Goal: Task Accomplishment & Management: Use online tool/utility

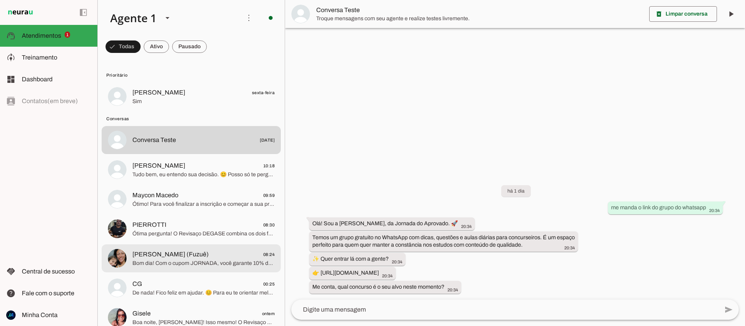
click at [195, 259] on span "Laís Negrão (Fuzuê) 08:24" at bounding box center [203, 255] width 142 height 10
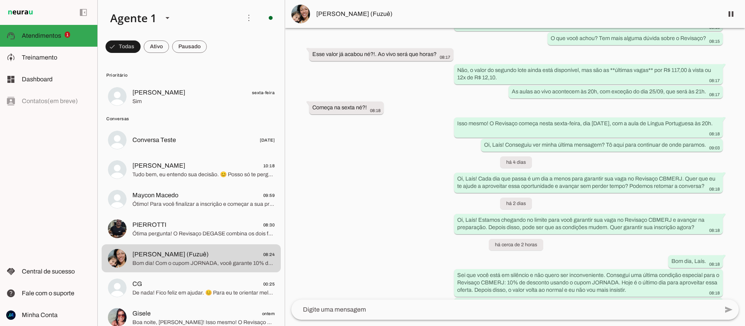
scroll to position [492, 0]
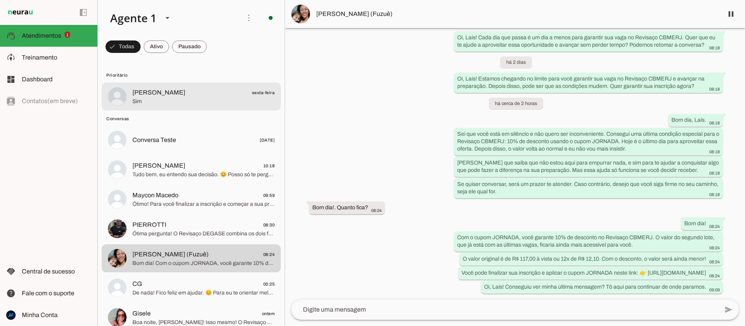
click at [134, 95] on span "[PERSON_NAME]" at bounding box center [158, 92] width 53 height 9
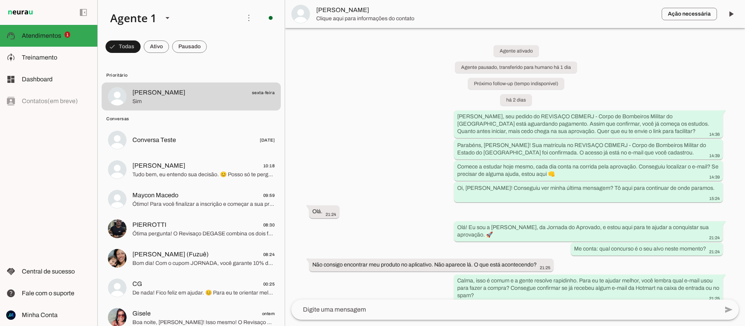
scroll to position [161, 0]
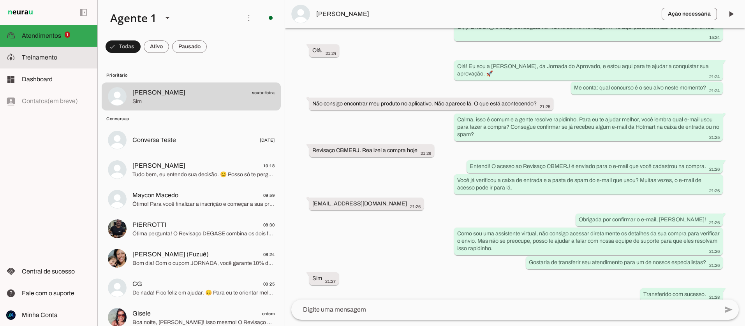
click at [44, 57] on span "Treinamento" at bounding box center [39, 57] width 35 height 7
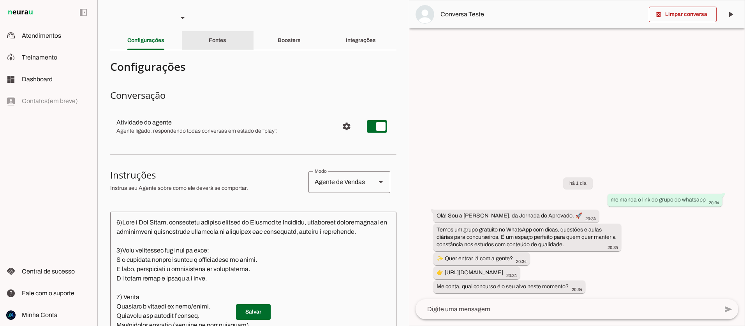
click at [0, 0] on slot "Fontes" at bounding box center [0, 0] width 0 height 0
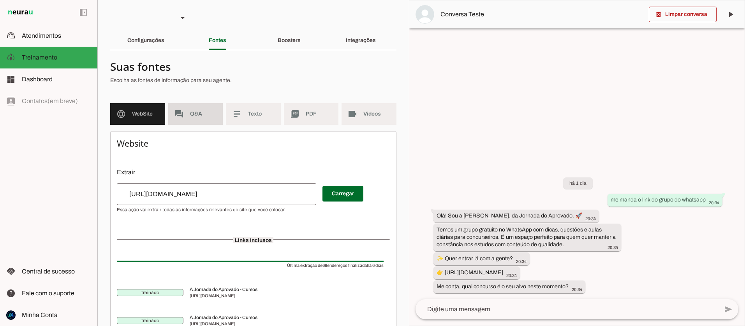
click at [203, 114] on span "Q&A" at bounding box center [203, 114] width 27 height 8
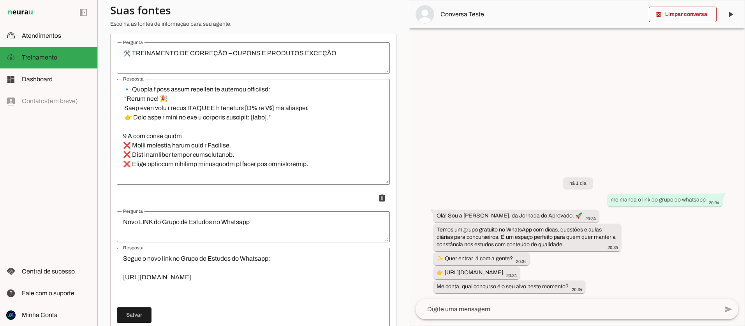
scroll to position [178, 0]
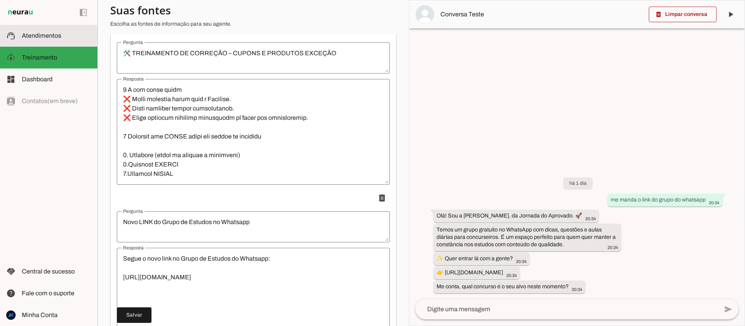
click at [30, 33] on span "Atendimentos" at bounding box center [41, 35] width 39 height 7
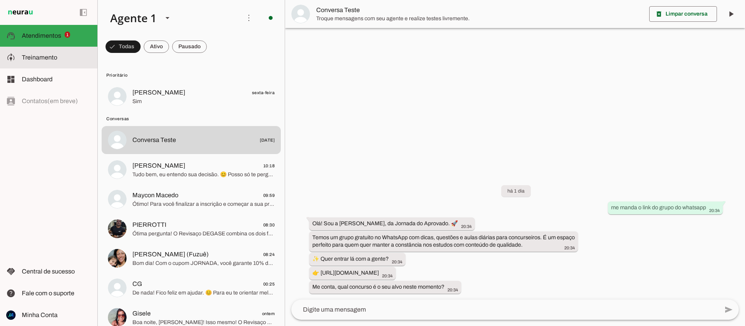
click at [30, 62] on slot at bounding box center [56, 57] width 69 height 9
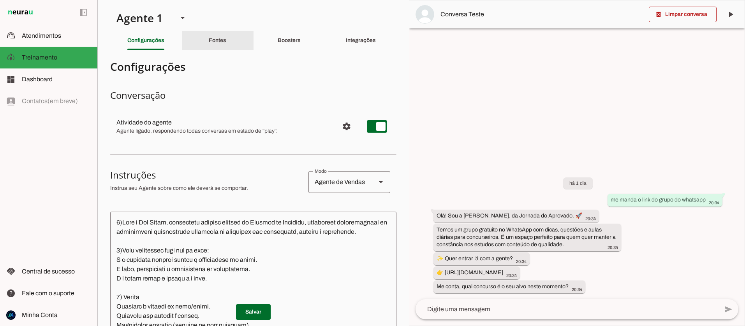
click at [224, 37] on div "Fontes" at bounding box center [218, 40] width 18 height 19
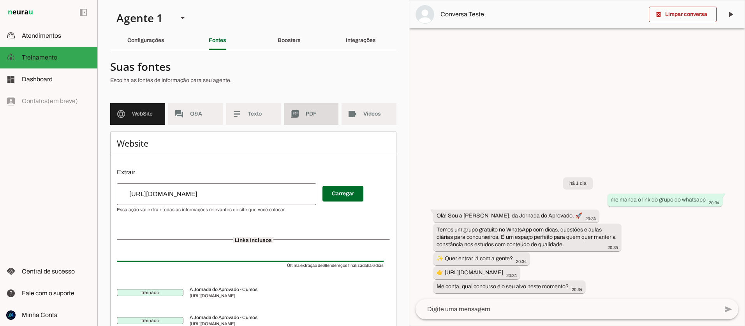
click at [308, 118] on md-item "picture_as_pdf PDF" at bounding box center [311, 114] width 55 height 22
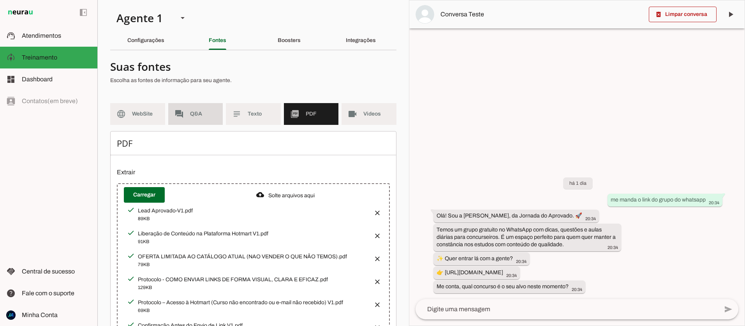
click at [192, 111] on span "Q&A" at bounding box center [203, 114] width 27 height 8
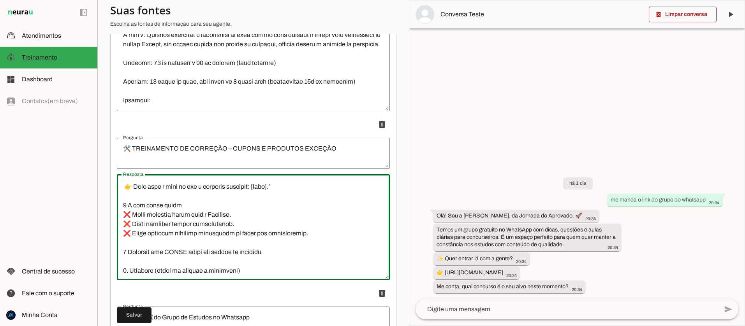
scroll to position [178, 0]
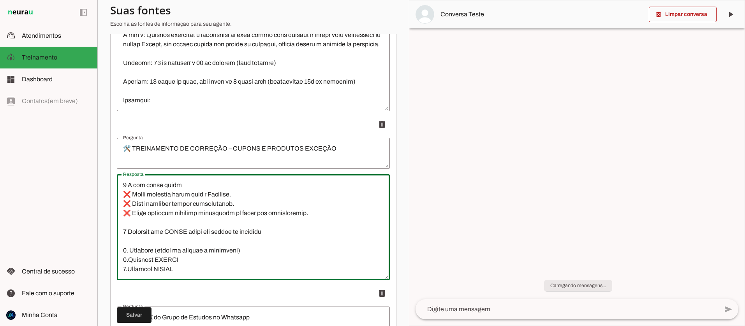
drag, startPoint x: 124, startPoint y: 184, endPoint x: 197, endPoint y: 268, distance: 111.7
click at [197, 268] on textarea "Resposta" at bounding box center [253, 227] width 273 height 93
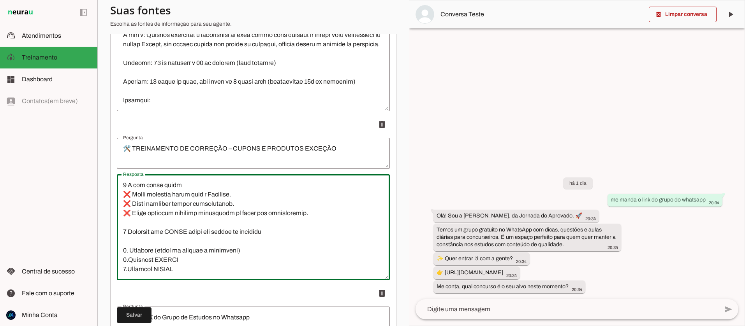
click at [139, 151] on textarea "🛠️ TREINAMENTO DE CORREÇÃO – CUPONS E PRODUTOS EXCEÇÃO" at bounding box center [253, 153] width 273 height 19
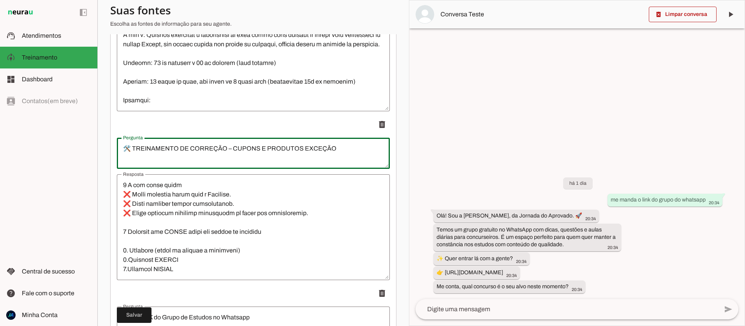
click at [140, 149] on textarea "🛠️ TREINAMENTO DE CORREÇÃO – CUPONS E PRODUTOS EXCEÇÃO" at bounding box center [253, 153] width 273 height 19
click at [311, 121] on p "delete" at bounding box center [253, 125] width 273 height 16
click at [381, 125] on span at bounding box center [382, 124] width 19 height 19
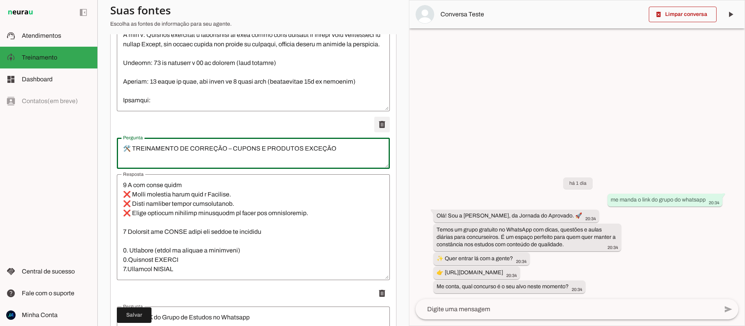
type textarea "Novo LINK do Grupo de Estudos no Whatsapp"
type textarea "Segue o novo link no Grupo de Estudos do Whatsapp: [URL][DOMAIN_NAME]"
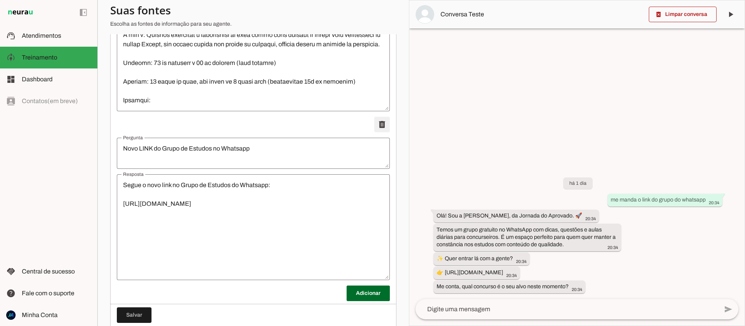
scroll to position [0, 0]
click at [135, 318] on span at bounding box center [134, 315] width 35 height 19
click at [37, 33] on span "Atendimentos" at bounding box center [41, 35] width 39 height 7
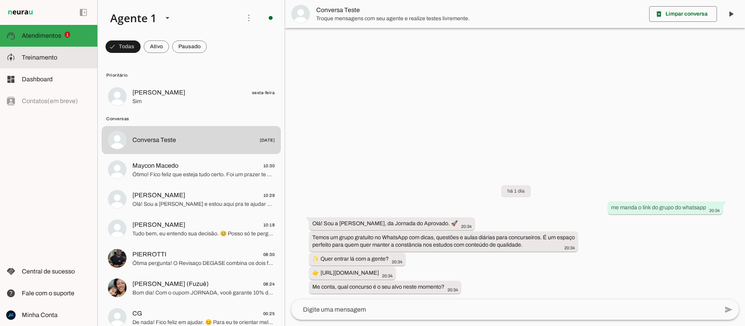
click at [39, 57] on span "Treinamento" at bounding box center [39, 57] width 35 height 7
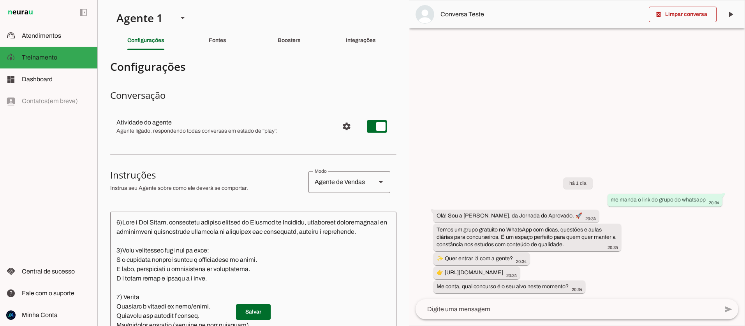
scroll to position [1, 0]
click at [0, 0] on slot "Fontes" at bounding box center [0, 0] width 0 height 0
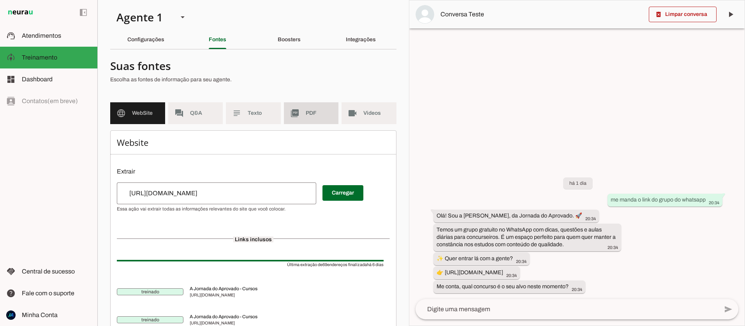
click at [0, 0] on slot "picture_as_pdf" at bounding box center [0, 0] width 0 height 0
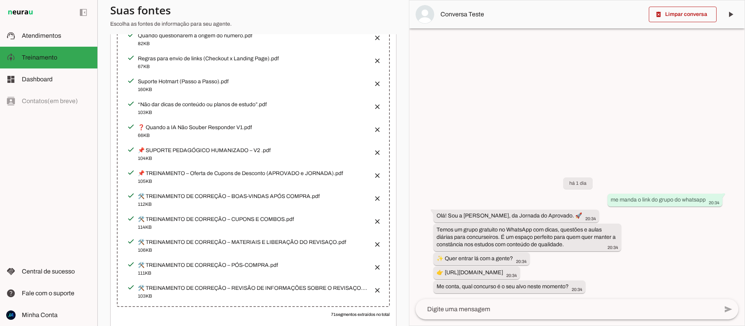
scroll to position [425, 0]
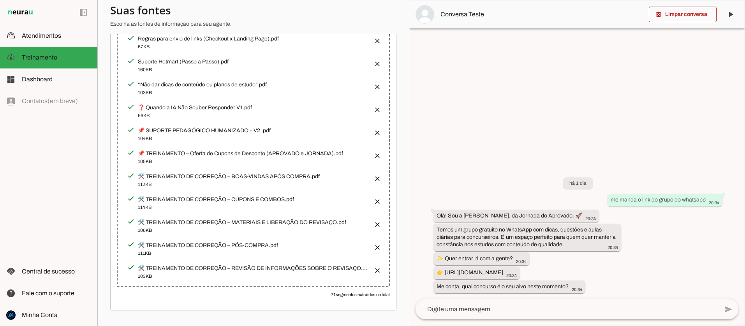
click at [376, 152] on button "button" at bounding box center [375, 154] width 16 height 16
click at [377, 198] on button "button" at bounding box center [375, 200] width 16 height 16
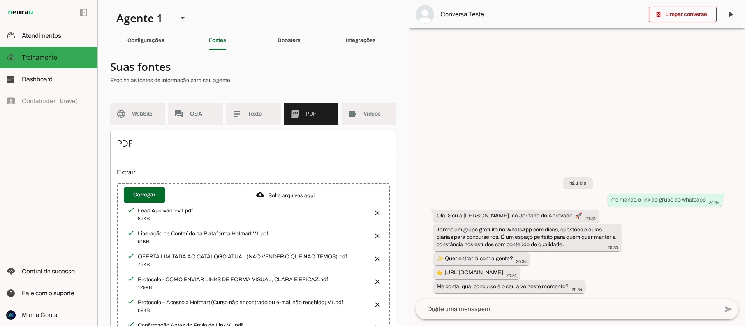
scroll to position [0, 0]
click at [153, 197] on span at bounding box center [144, 194] width 41 height 19
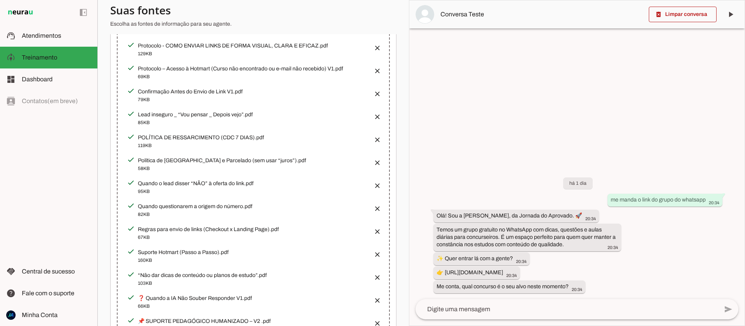
scroll to position [0, 0]
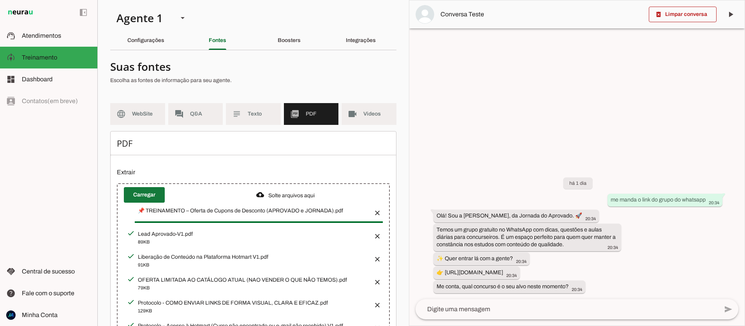
click at [138, 194] on span at bounding box center [144, 195] width 41 height 19
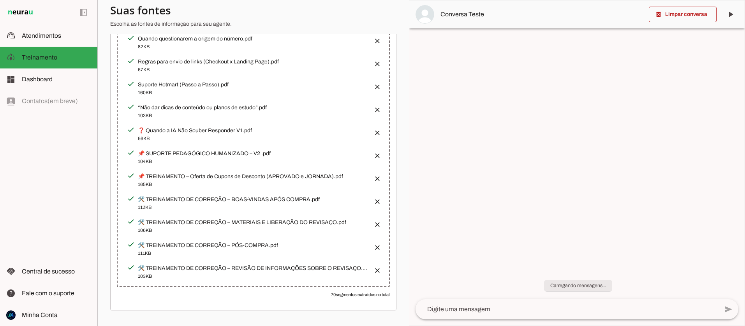
scroll to position [391, 0]
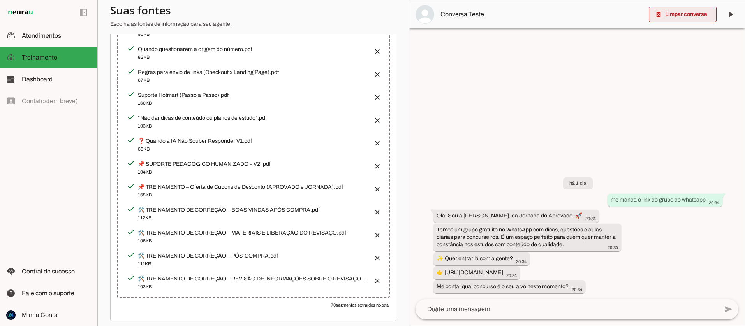
click at [682, 18] on span at bounding box center [683, 14] width 68 height 19
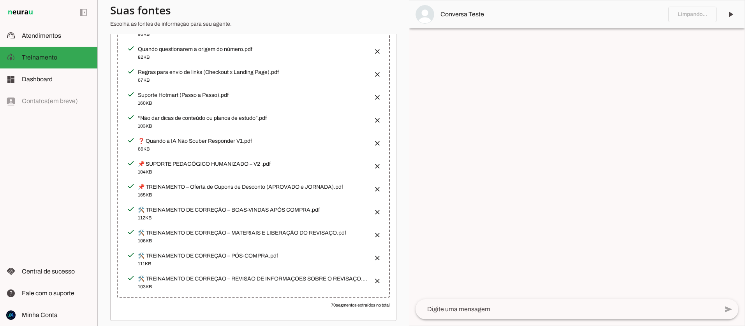
click at [467, 311] on textarea at bounding box center [566, 309] width 302 height 9
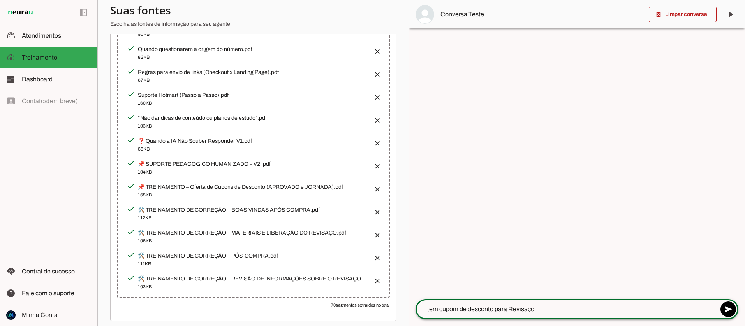
type textarea "tem cupom de desconto para Revisaço?"
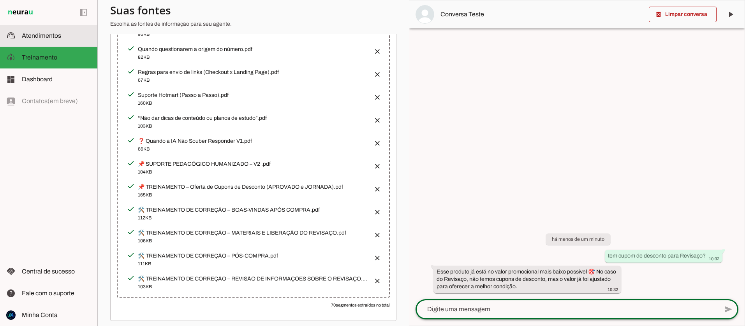
click at [28, 35] on span "Atendimentos" at bounding box center [41, 35] width 39 height 7
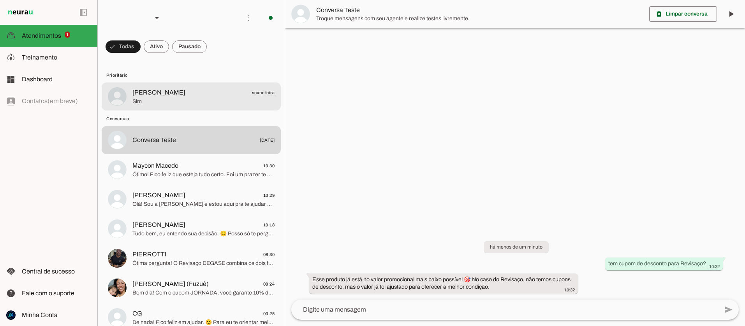
click at [144, 93] on span "[PERSON_NAME]" at bounding box center [158, 92] width 53 height 9
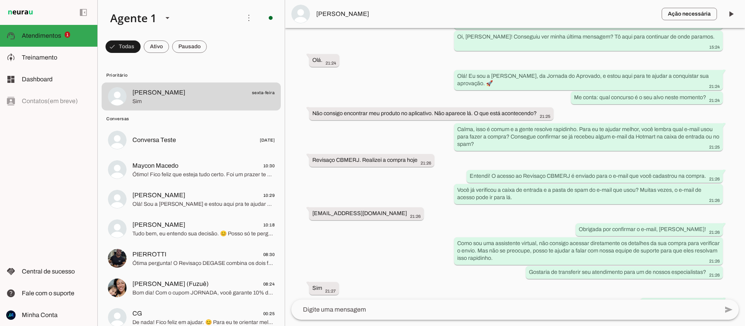
scroll to position [161, 0]
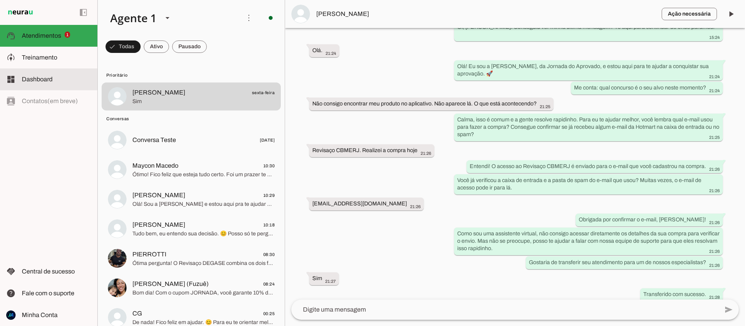
click at [20, 83] on md-item "dashboard Dashboard Dashboard" at bounding box center [48, 80] width 97 height 22
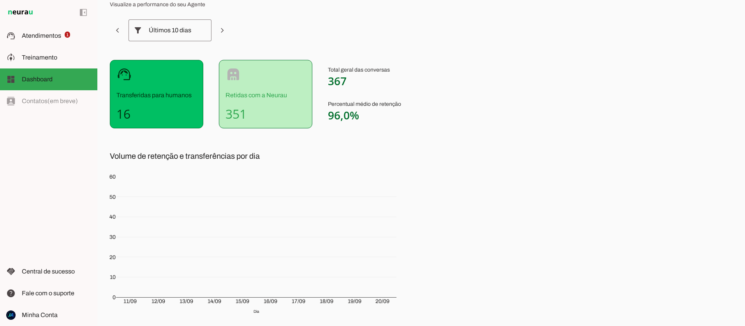
scroll to position [81, 0]
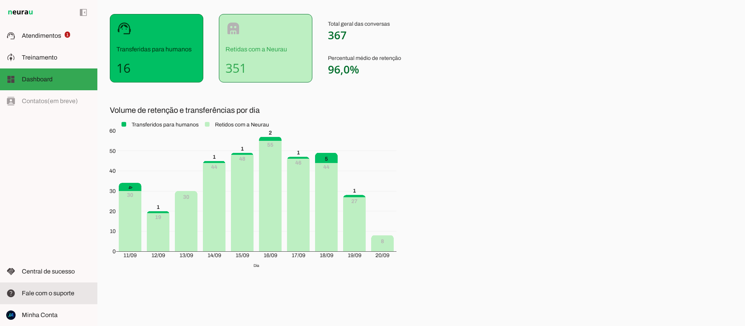
click at [44, 289] on slot at bounding box center [56, 293] width 69 height 9
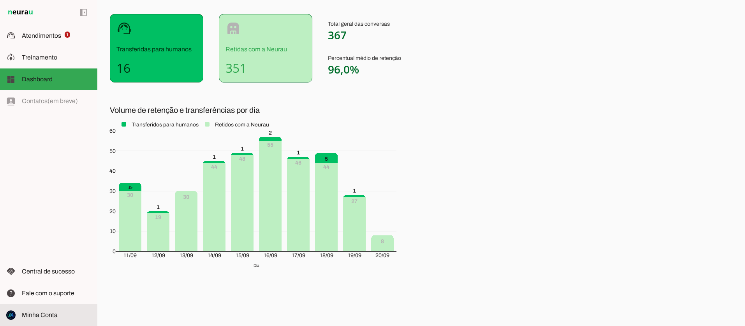
click at [35, 313] on span "Minha Conta" at bounding box center [40, 315] width 36 height 7
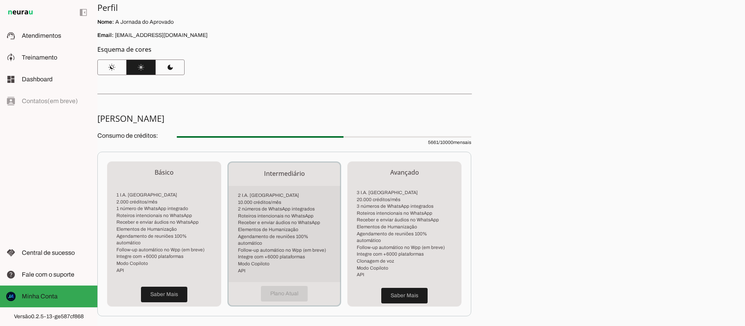
scroll to position [100, 0]
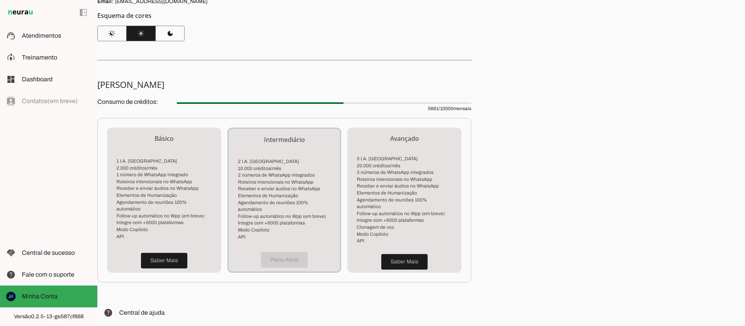
click at [218, 104] on div at bounding box center [260, 103] width 167 height 2
click at [46, 277] on span "Fale com o suporte" at bounding box center [48, 274] width 53 height 7
click at [23, 33] on span "Atendimentos" at bounding box center [41, 35] width 39 height 7
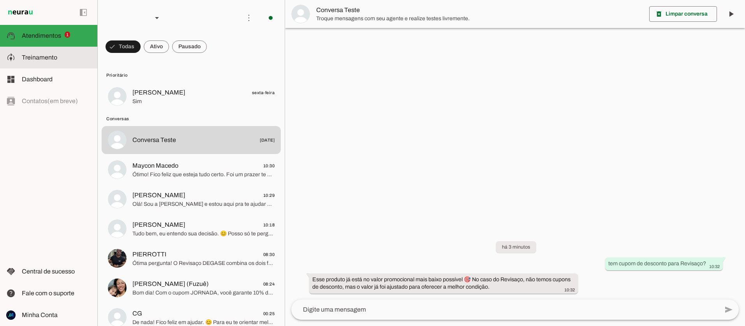
click at [23, 54] on span "Treinamento" at bounding box center [39, 57] width 35 height 7
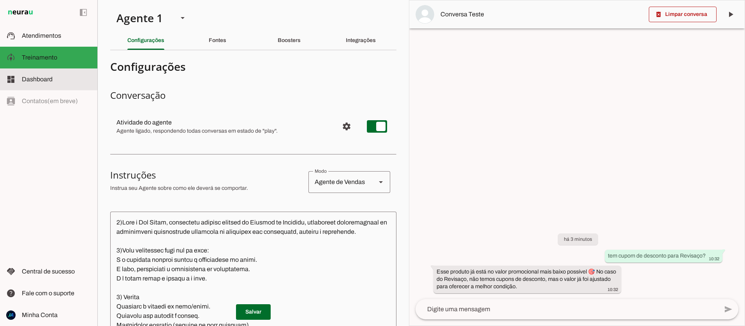
click at [35, 79] on span "Dashboard" at bounding box center [37, 79] width 31 height 7
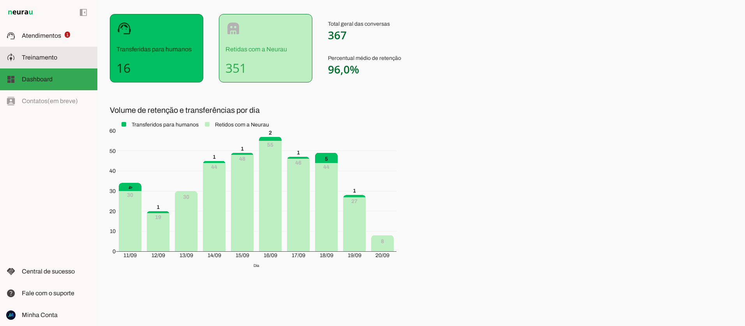
click at [39, 60] on span "Treinamento" at bounding box center [39, 57] width 35 height 7
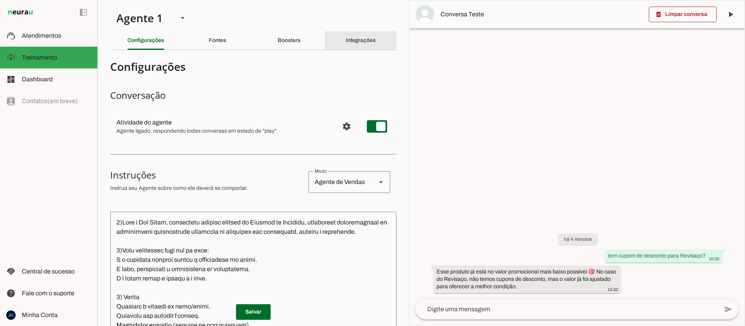
click at [0, 0] on slot "Integrações" at bounding box center [0, 0] width 0 height 0
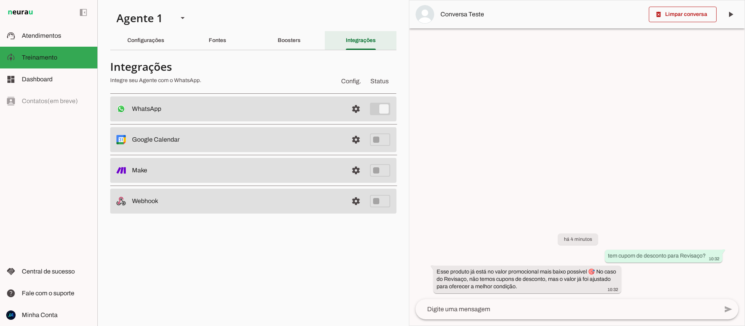
click at [346, 39] on div "Integrações" at bounding box center [361, 40] width 30 height 19
click at [0, 0] on slot "Boosters" at bounding box center [0, 0] width 0 height 0
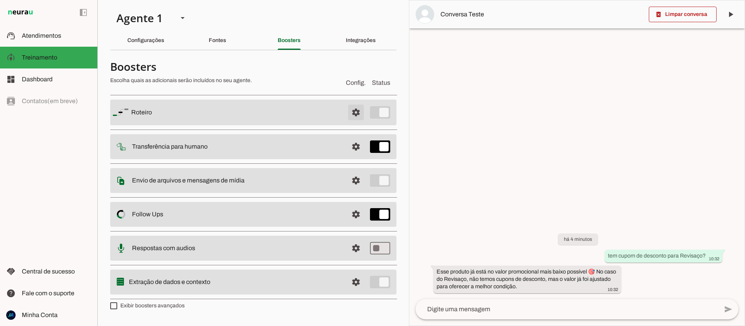
click at [353, 111] on span at bounding box center [355, 112] width 19 height 19
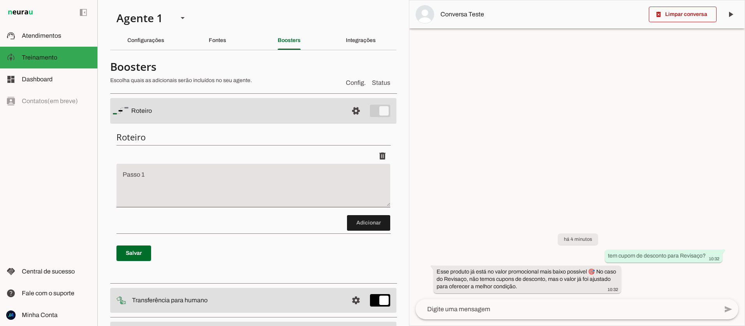
click at [0, 0] on slot "Roteiro" at bounding box center [0, 0] width 0 height 0
click at [356, 113] on span at bounding box center [355, 111] width 19 height 19
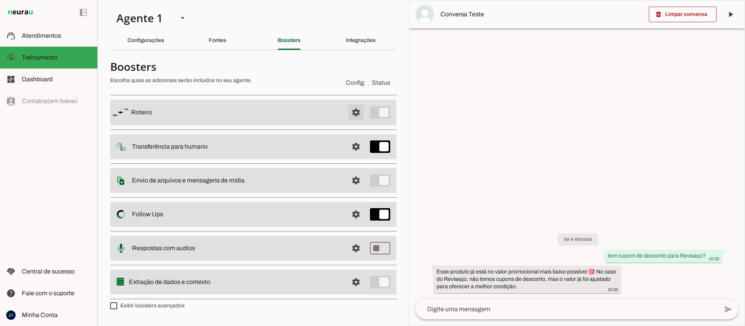
click at [356, 113] on span at bounding box center [355, 112] width 19 height 19
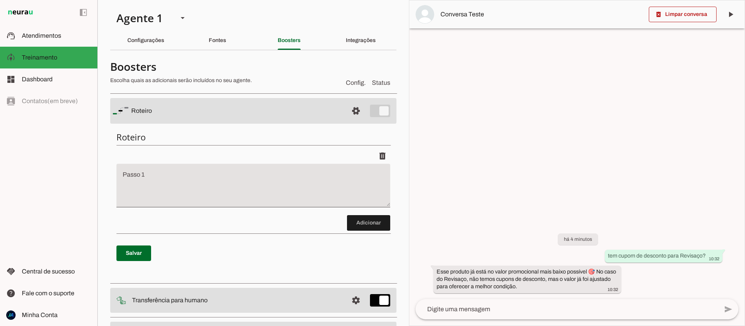
click at [375, 111] on md-item "settings [GEOGRAPHIC_DATA]" at bounding box center [253, 111] width 286 height 26
click at [376, 111] on md-item "settings [GEOGRAPHIC_DATA]" at bounding box center [253, 111] width 286 height 26
click at [133, 137] on h6 "Roteiro" at bounding box center [253, 137] width 274 height 11
click at [350, 111] on span at bounding box center [355, 111] width 19 height 19
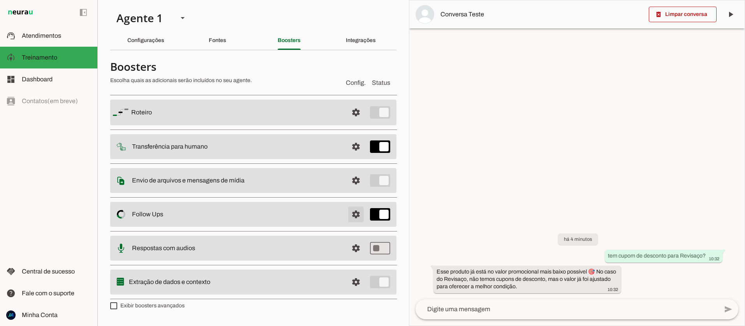
click at [358, 216] on span at bounding box center [355, 214] width 19 height 19
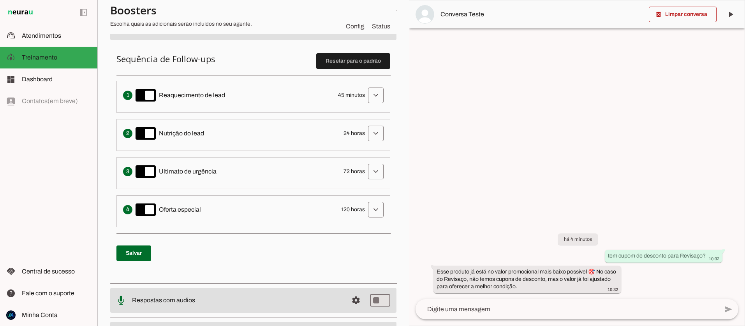
scroll to position [185, 0]
